Goal: Transaction & Acquisition: Purchase product/service

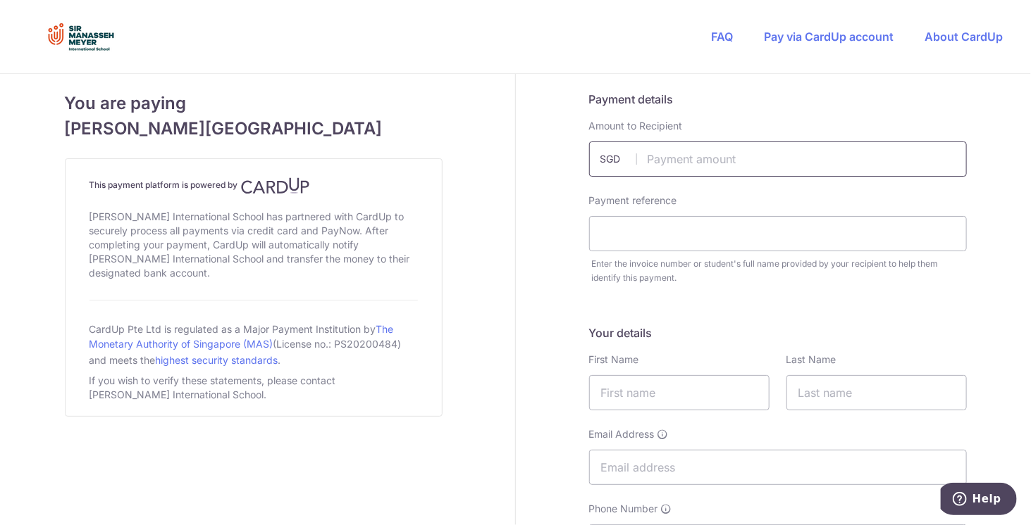
click at [733, 171] on input "text" at bounding box center [778, 159] width 378 height 35
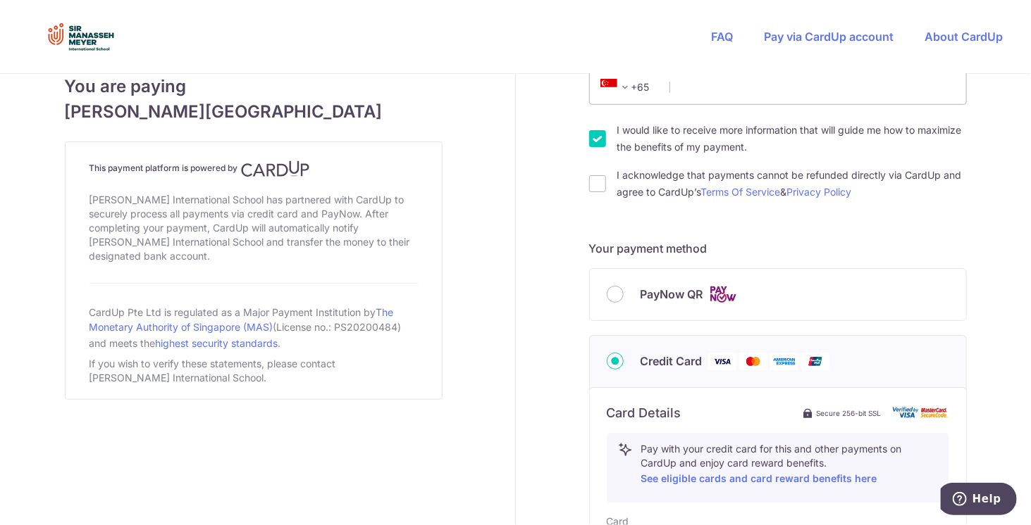
scroll to position [455, 0]
type input "400.00"
click at [606, 292] on input "PayNow QR" at bounding box center [614, 294] width 17 height 17
radio input "true"
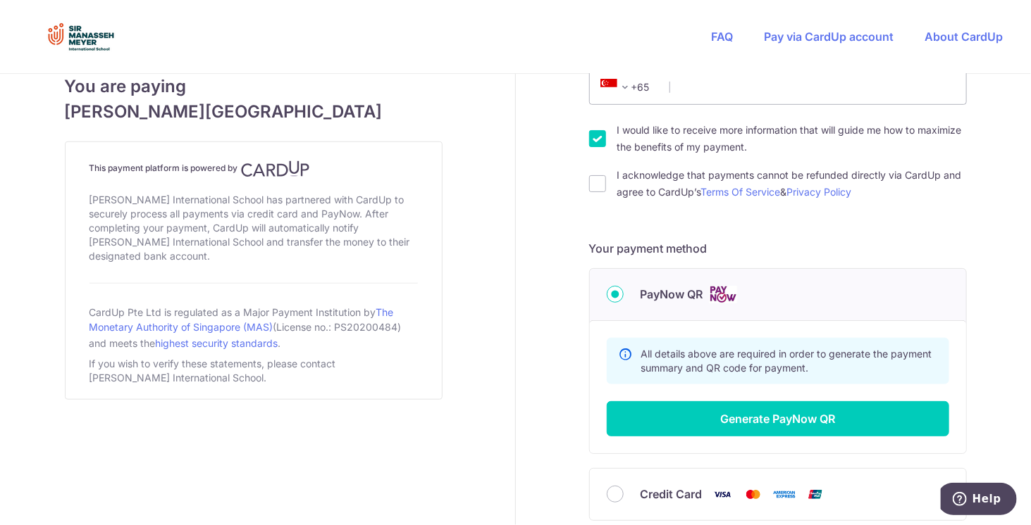
click at [606, 292] on input "PayNow QR" at bounding box center [614, 294] width 17 height 17
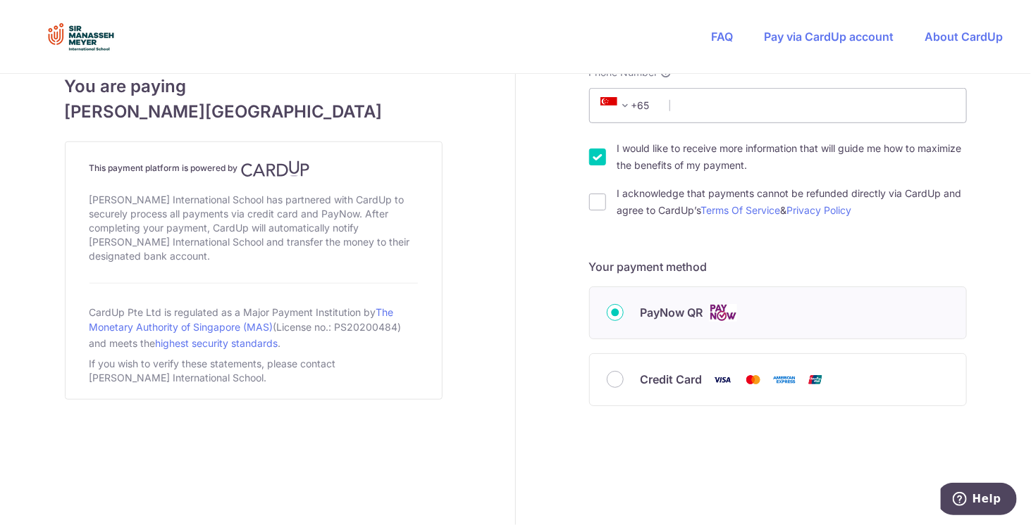
scroll to position [435, 0]
click at [610, 375] on input "Credit Card" at bounding box center [614, 381] width 17 height 17
radio input "true"
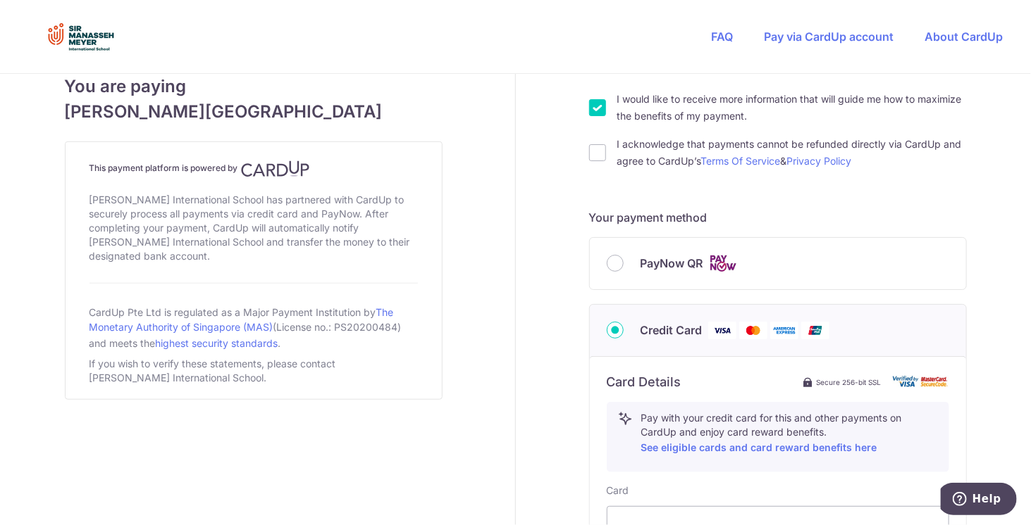
scroll to position [487, 0]
click at [611, 263] on input "PayNow QR" at bounding box center [614, 262] width 17 height 17
radio input "true"
